Goal: Information Seeking & Learning: Check status

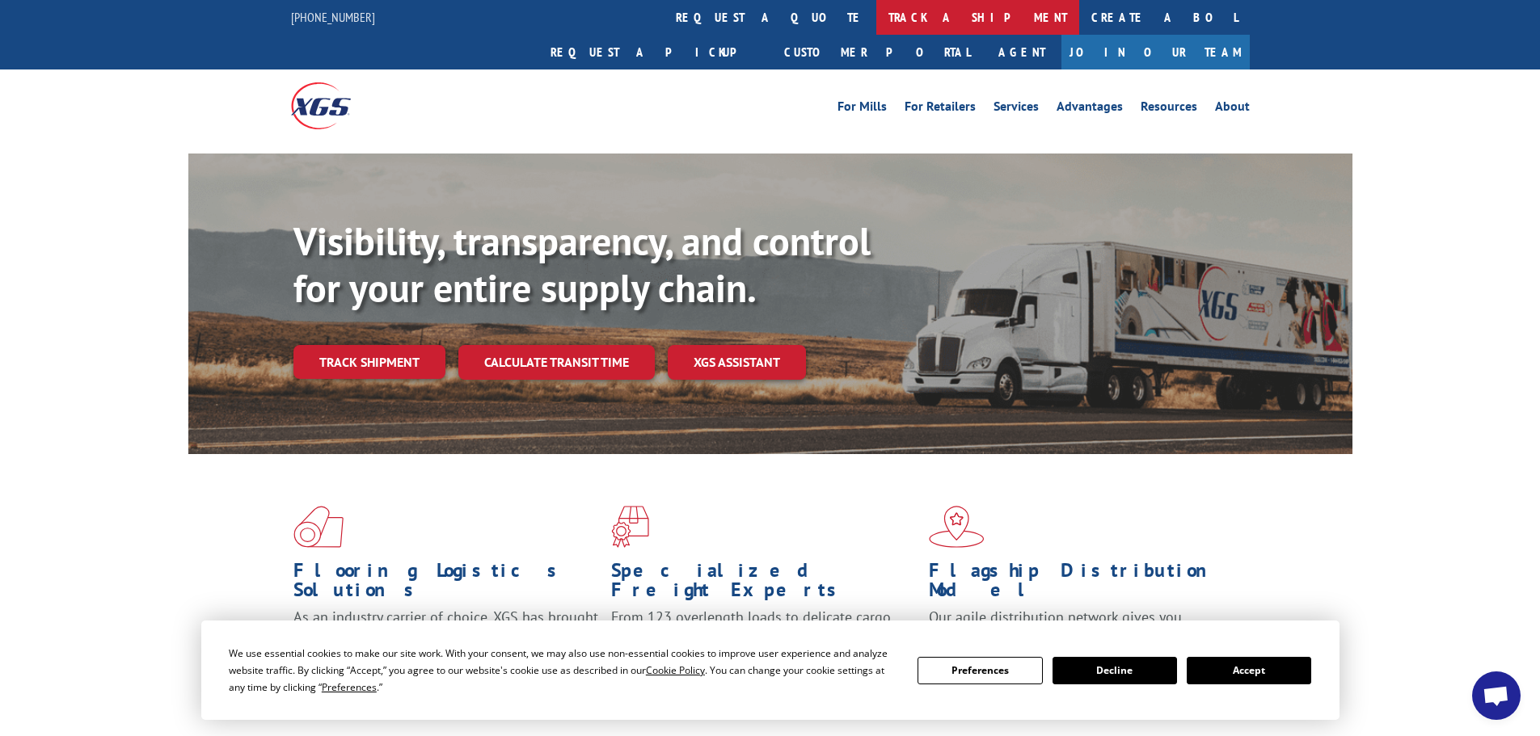
click at [876, 15] on link "track a shipment" at bounding box center [977, 17] width 203 height 35
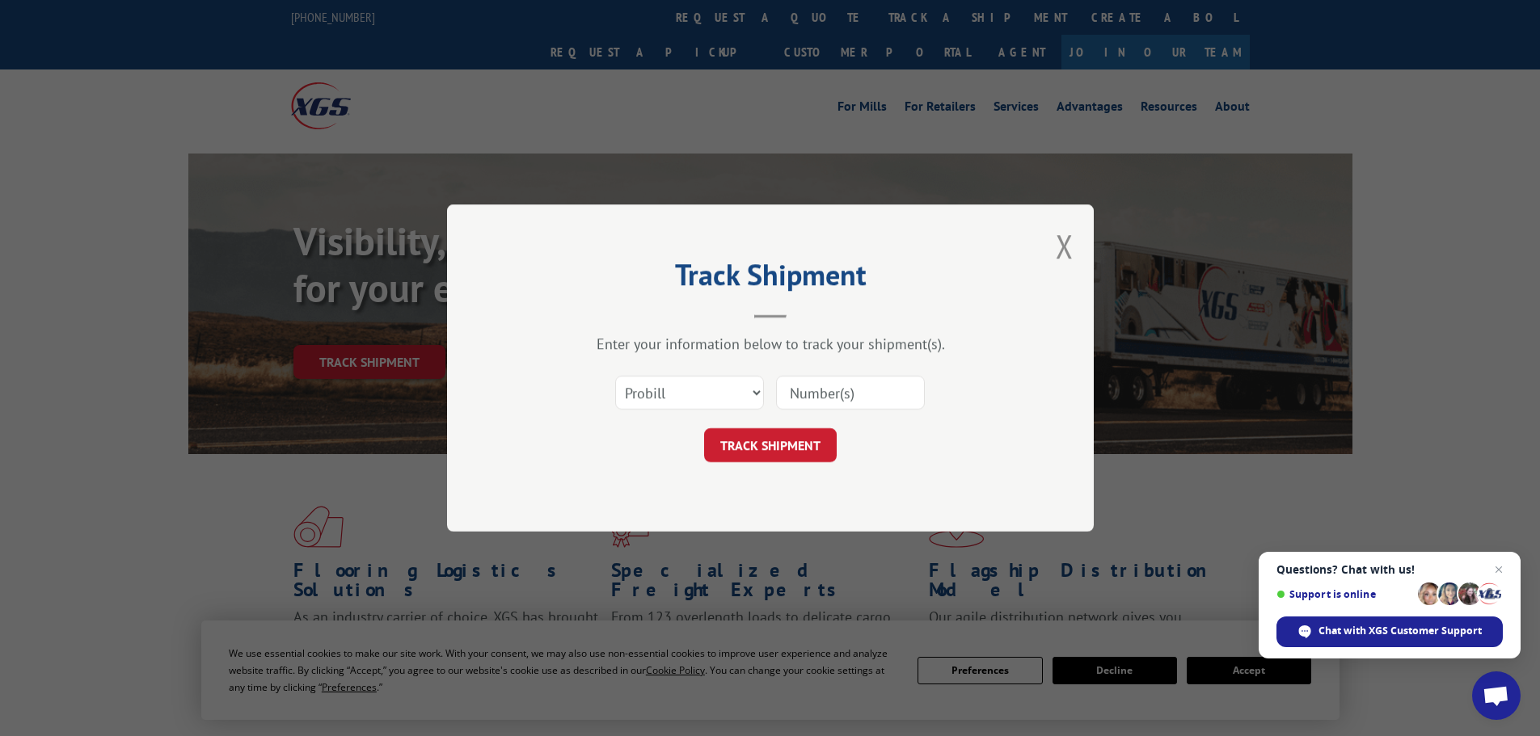
click at [850, 396] on input at bounding box center [850, 393] width 149 height 34
click at [756, 393] on select "Select category... Probill BOL PO" at bounding box center [689, 393] width 149 height 34
select select "po"
click at [615, 376] on select "Select category... Probill BOL PO" at bounding box center [689, 393] width 149 height 34
click at [818, 394] on input at bounding box center [850, 393] width 149 height 34
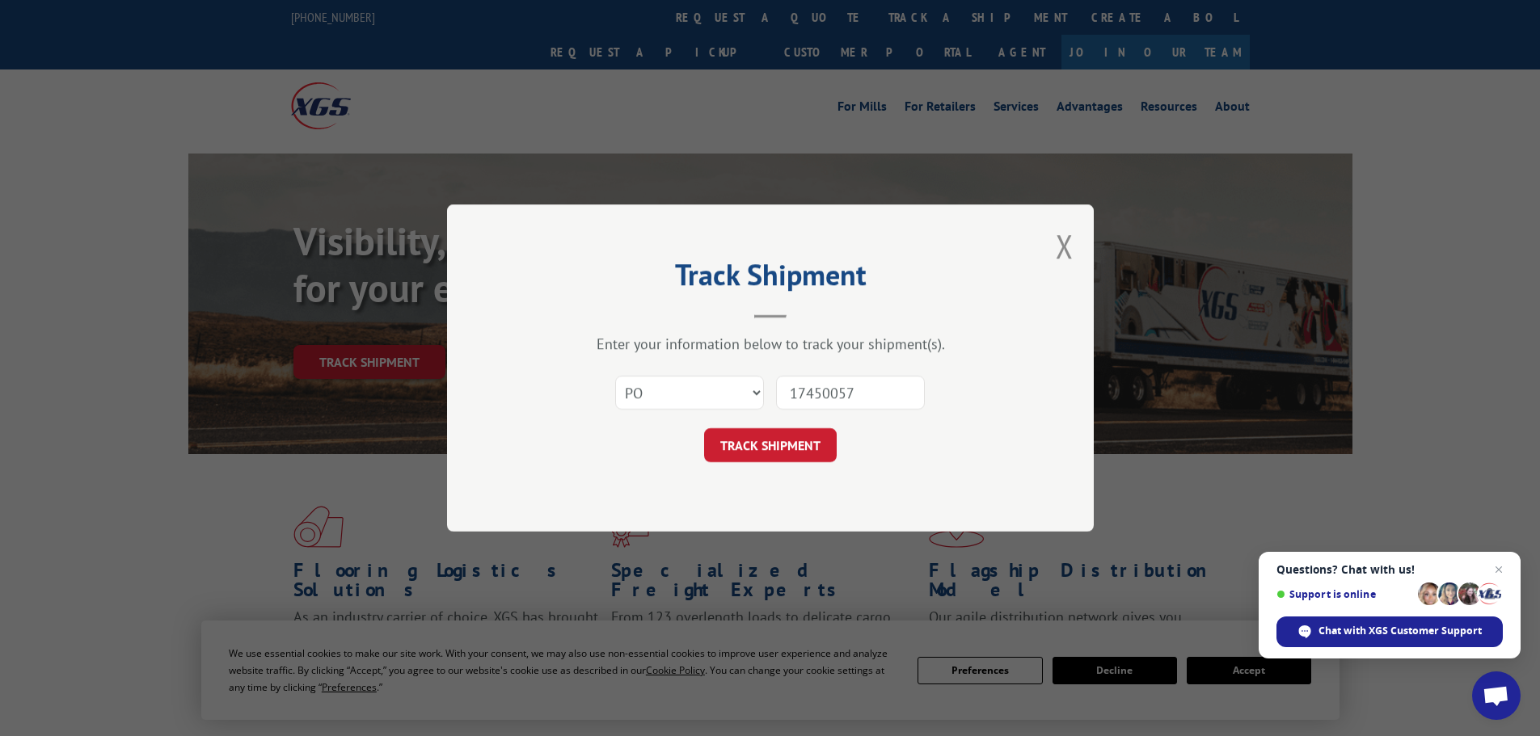
type input "17450057"
click at [704, 428] on button "TRACK SHIPMENT" at bounding box center [770, 445] width 133 height 34
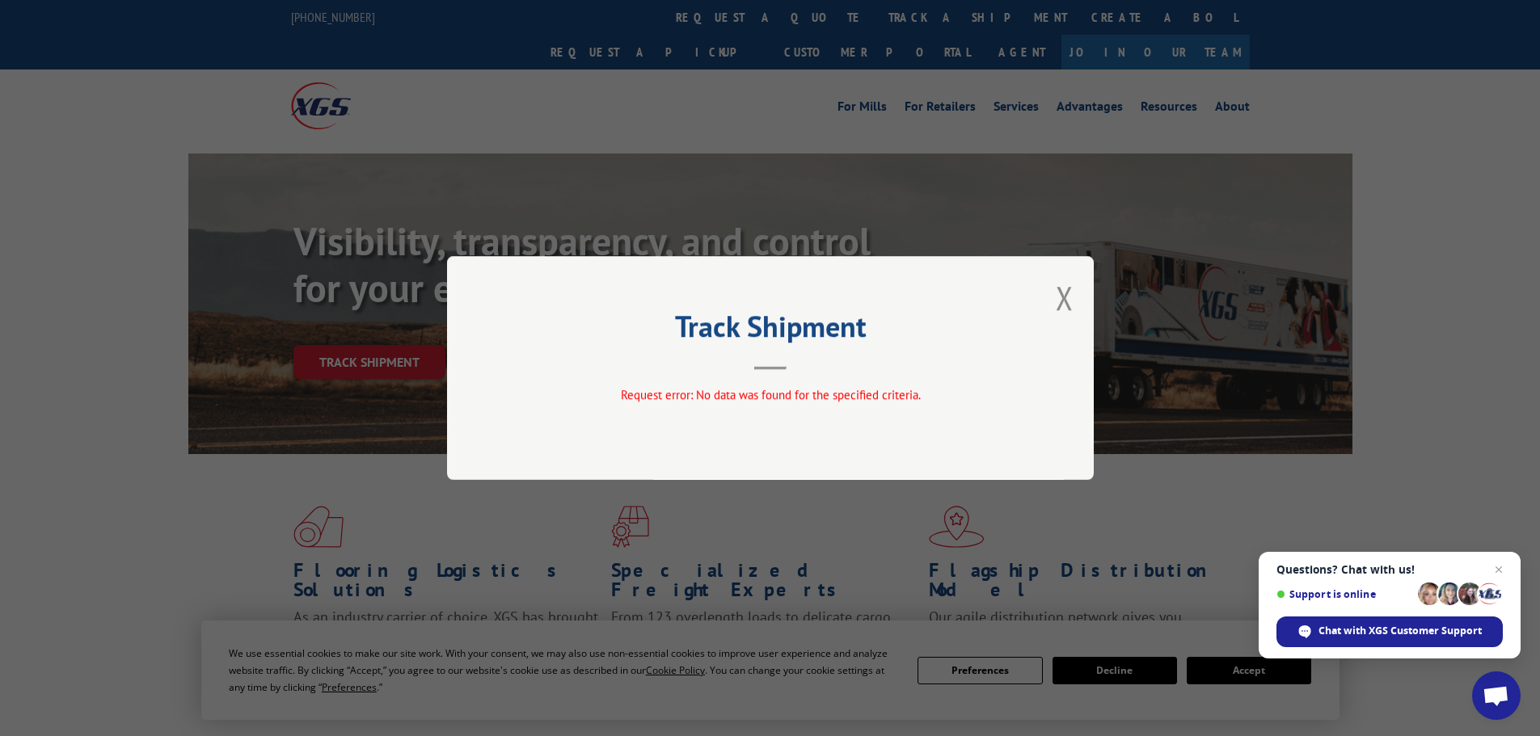
click at [771, 367] on hr at bounding box center [770, 368] width 32 height 3
click at [1057, 296] on button "Close modal" at bounding box center [1065, 297] width 18 height 43
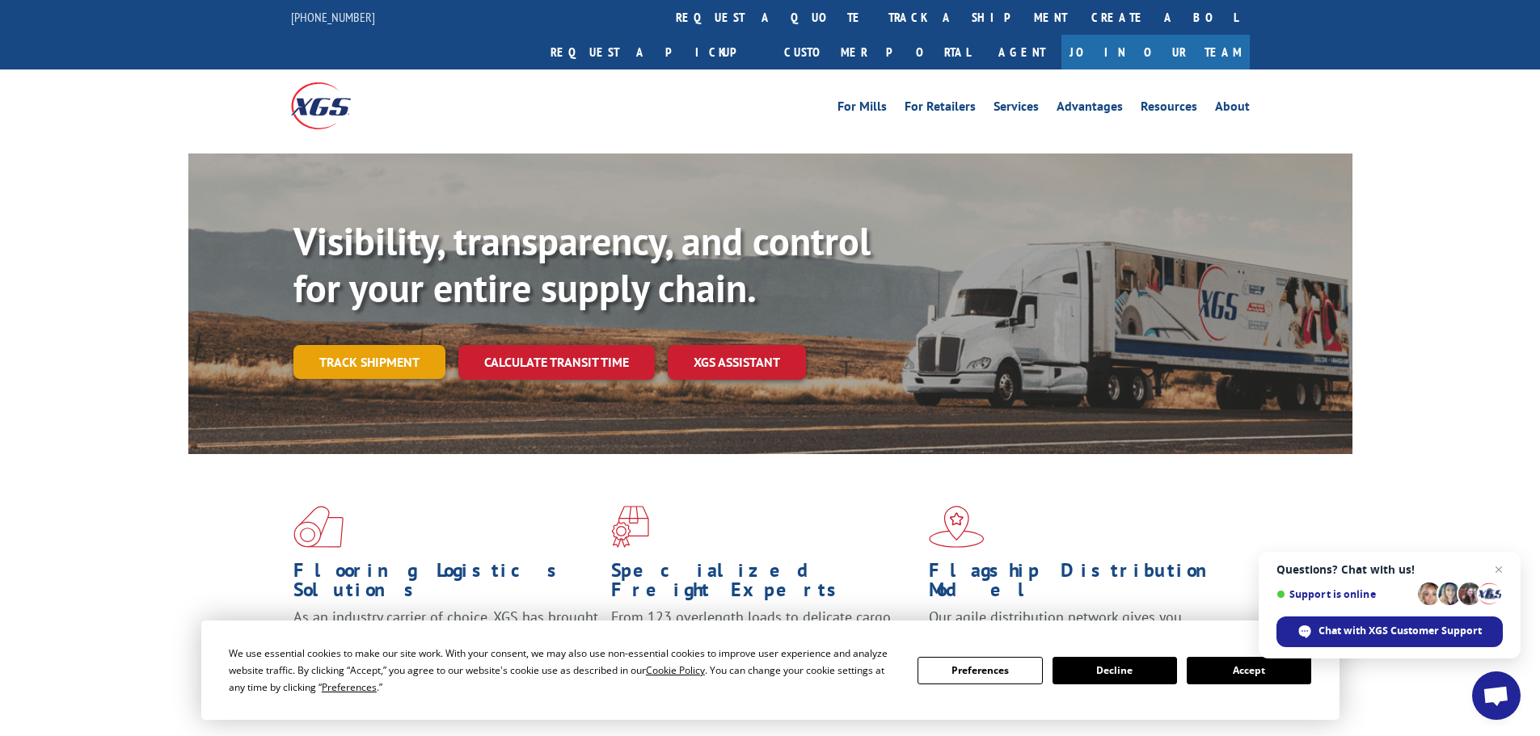
click at [370, 345] on link "Track shipment" at bounding box center [369, 362] width 152 height 34
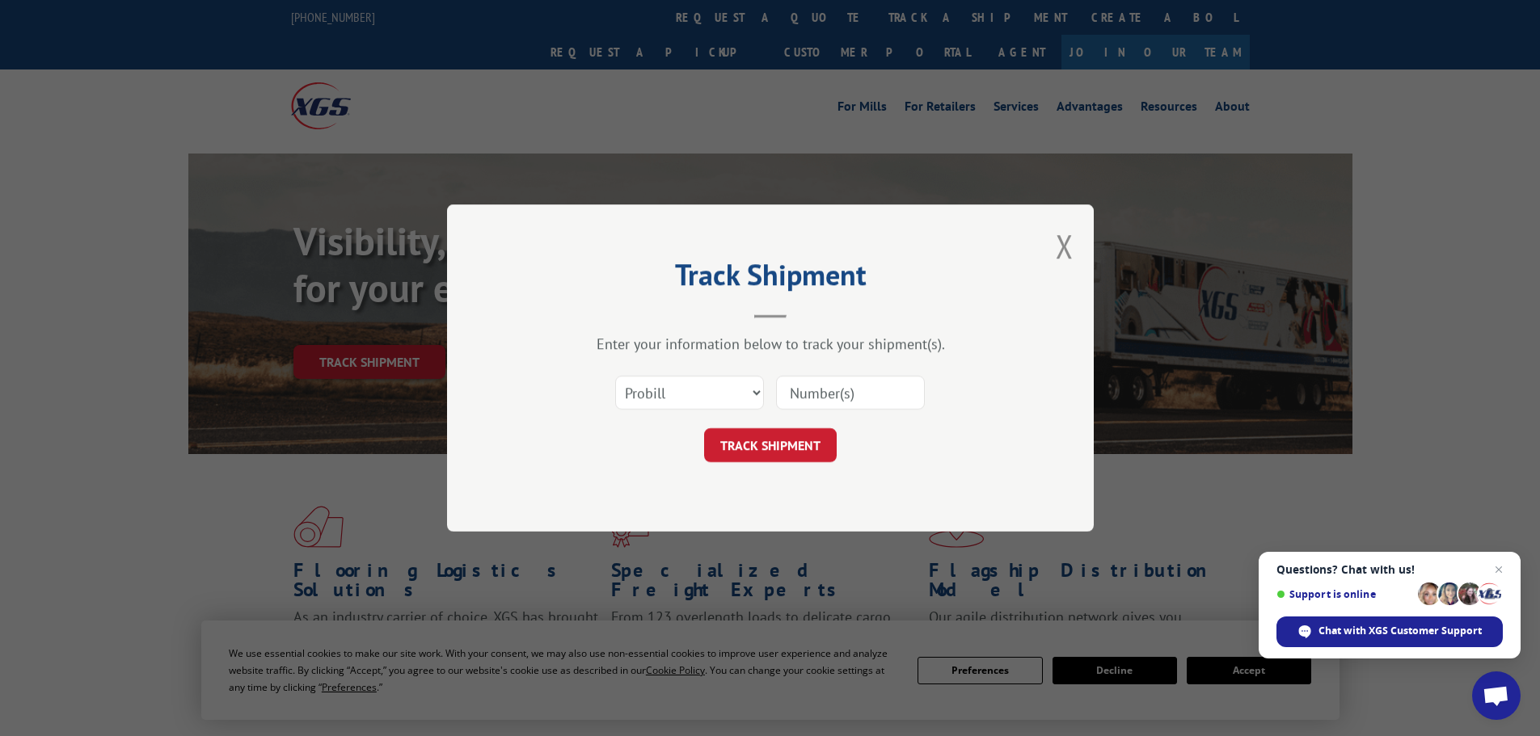
click at [862, 403] on input at bounding box center [850, 393] width 149 height 34
type input "17450057"
click at [704, 428] on button "TRACK SHIPMENT" at bounding box center [770, 445] width 133 height 34
